Goal: Information Seeking & Learning: Check status

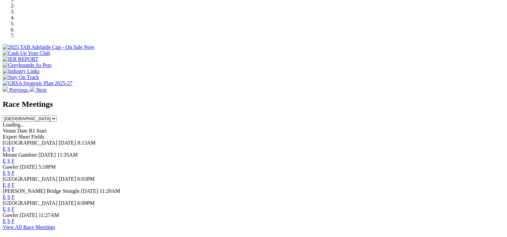
scroll to position [196, 0]
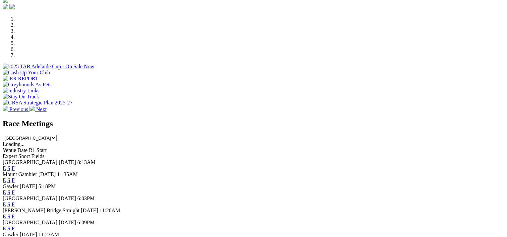
click at [15, 166] on link "F" at bounding box center [13, 169] width 3 height 6
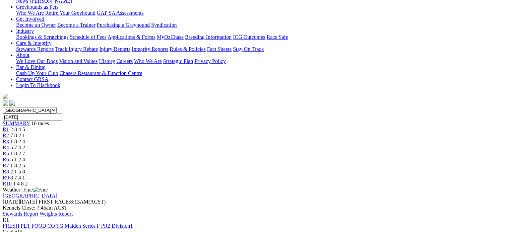
scroll to position [119, 0]
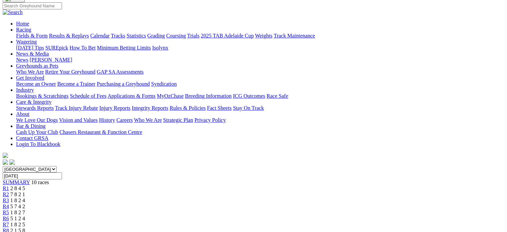
scroll to position [39, 0]
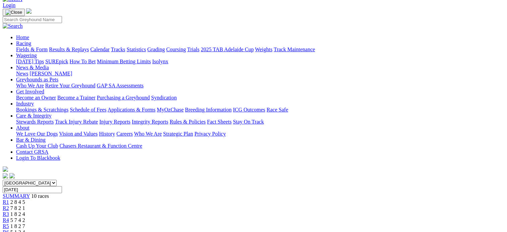
click at [89, 47] on link "Results & Replays" at bounding box center [69, 50] width 40 height 6
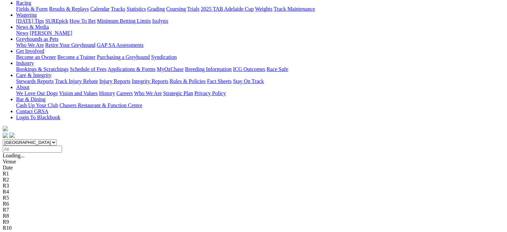
scroll to position [81, 0]
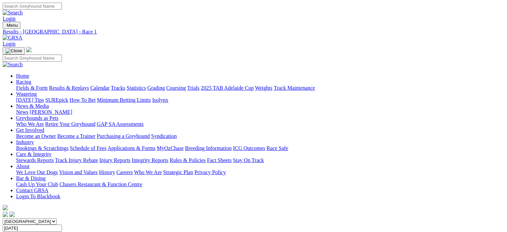
click at [49, 232] on span "12 races" at bounding box center [40, 235] width 18 height 6
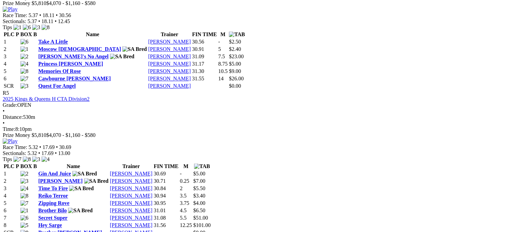
scroll to position [793, 0]
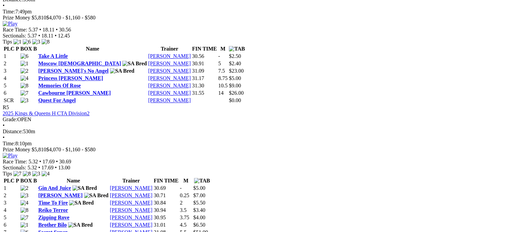
scroll to position [779, 0]
